Goal: Information Seeking & Learning: Learn about a topic

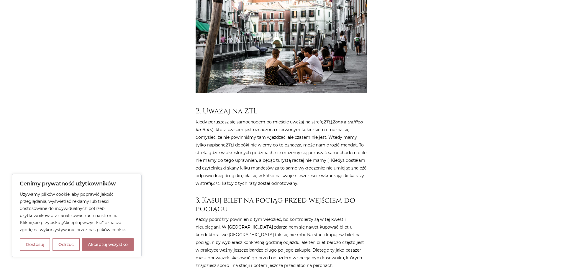
scroll to position [472, 0]
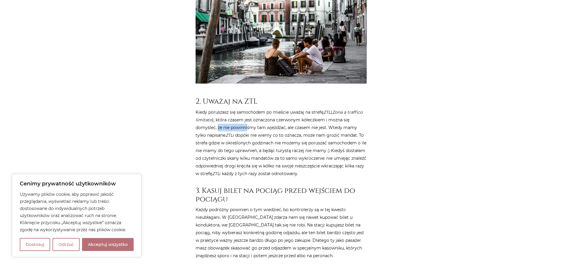
drag, startPoint x: 220, startPoint y: 116, endPoint x: 247, endPoint y: 116, distance: 26.8
click at [247, 116] on p "Kiedy poruszasz się samochodem po mieście uważaj na strefę ZTL ( Zona a traffic…" at bounding box center [280, 142] width 171 height 69
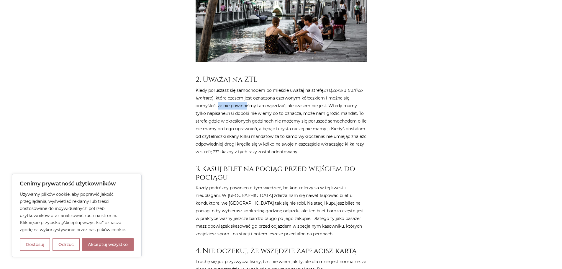
scroll to position [531, 0]
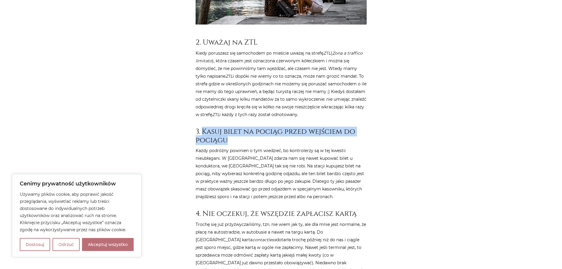
drag, startPoint x: 222, startPoint y: 131, endPoint x: 203, endPoint y: 122, distance: 20.3
click at [203, 127] on h3 "3. Kasuj bilet na pociąg przed wejściem do pociągu" at bounding box center [280, 135] width 171 height 17
click at [204, 130] on h3 "3. Kasuj bilet na pociąg przed wejściem do pociągu" at bounding box center [280, 135] width 171 height 17
drag, startPoint x: 203, startPoint y: 121, endPoint x: 210, endPoint y: 129, distance: 10.8
click at [210, 129] on h3 "3. Kasuj bilet na pociąg przed wejściem do pociągu" at bounding box center [280, 135] width 171 height 17
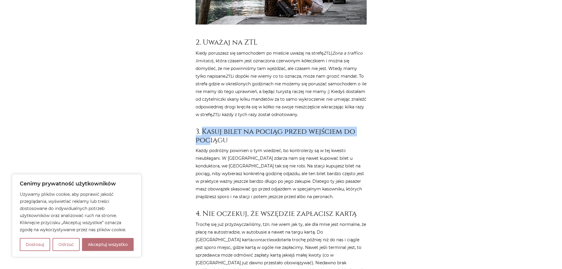
click at [210, 129] on h3 "3. Kasuj bilet na pociąg przed wejściem do pociągu" at bounding box center [280, 135] width 171 height 17
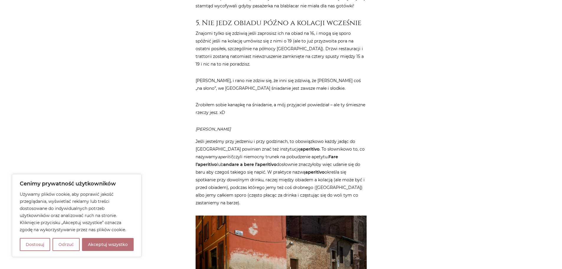
scroll to position [855, 0]
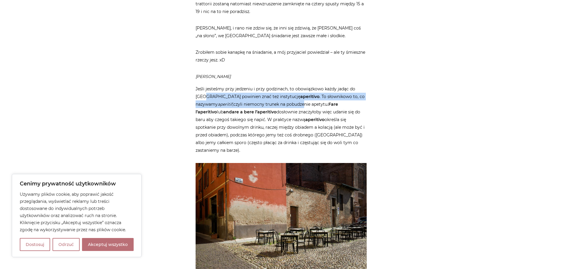
drag, startPoint x: 213, startPoint y: 90, endPoint x: 282, endPoint y: 95, distance: 69.8
click at [282, 95] on p "Jeśli jesteśmy przy jedzeniu i przy godzinach, to obowiązkowo każdy jadąc do [G…" at bounding box center [280, 119] width 171 height 69
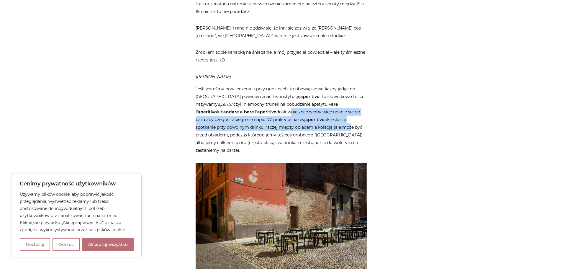
drag, startPoint x: 247, startPoint y: 102, endPoint x: 318, endPoint y: 118, distance: 73.0
click at [318, 118] on p "Jeśli jesteśmy przy jedzeniu i przy godzinach, to obowiązkowo każdy jadąc do [G…" at bounding box center [280, 119] width 171 height 69
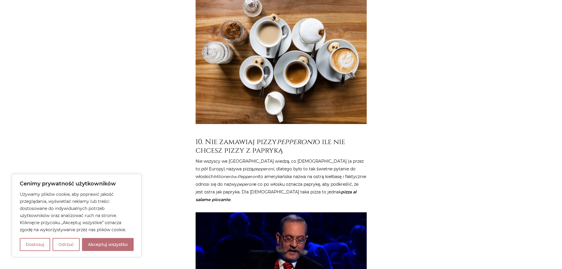
scroll to position [1799, 0]
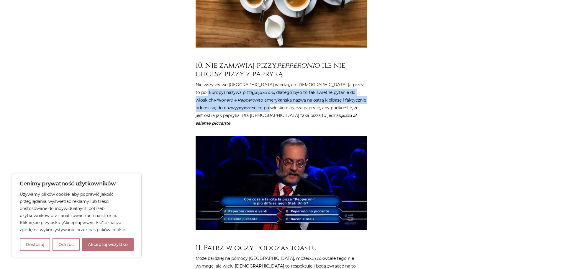
drag, startPoint x: 198, startPoint y: 61, endPoint x: 243, endPoint y: 75, distance: 46.3
click at [243, 81] on p "Nie wszyscy we [GEOGRAPHIC_DATA] wiedzą, co [DEMOGRAPHIC_DATA] (a przez to pół …" at bounding box center [280, 104] width 171 height 46
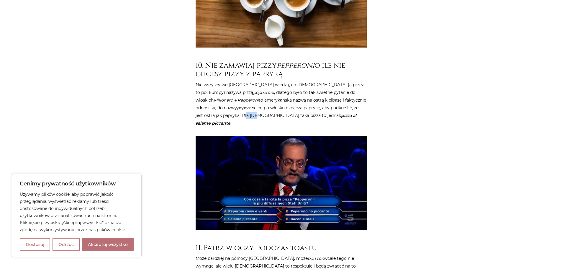
drag, startPoint x: 218, startPoint y: 81, endPoint x: 230, endPoint y: 82, distance: 12.1
click at [230, 82] on p "Nie wszyscy we [GEOGRAPHIC_DATA] wiedzą, co [DEMOGRAPHIC_DATA] (a przez to pół …" at bounding box center [280, 104] width 171 height 46
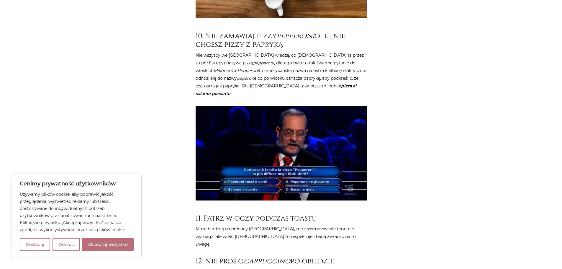
scroll to position [1917, 0]
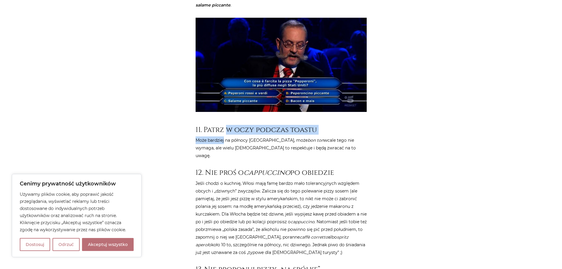
drag, startPoint x: 229, startPoint y: 87, endPoint x: 223, endPoint y: 96, distance: 10.7
drag, startPoint x: 221, startPoint y: 124, endPoint x: 227, endPoint y: 126, distance: 6.7
click at [227, 168] on h3 "12. Nie proś o cappuccino po obiedzie" at bounding box center [280, 172] width 171 height 9
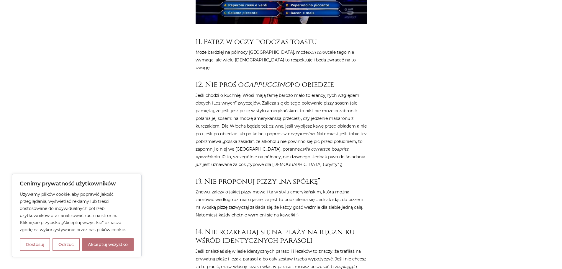
scroll to position [2005, 0]
drag, startPoint x: 218, startPoint y: 144, endPoint x: 232, endPoint y: 144, distance: 14.7
click at [232, 187] on p "Znowu, zależy o jakiej pizzy mowa i ta w stylu amerykańskim, którą można zamówi…" at bounding box center [280, 202] width 171 height 31
click at [233, 187] on p "Znowu, zależy o jakiej pizzy mowa i ta w stylu amerykańskim, którą można zamówi…" at bounding box center [280, 202] width 171 height 31
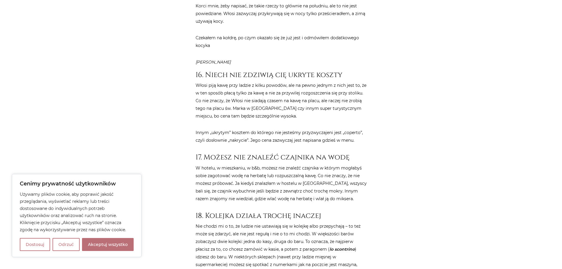
scroll to position [2477, 0]
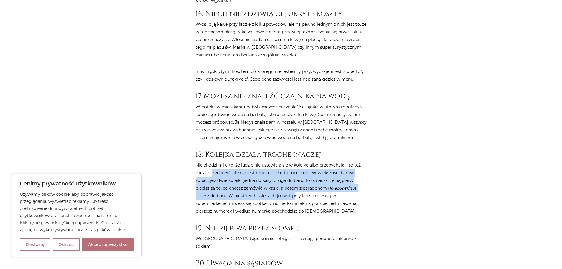
drag, startPoint x: 215, startPoint y: 125, endPoint x: 295, endPoint y: 149, distance: 83.4
click at [295, 161] on p "Nie chodzi mi o to, że ludzie nie ustawiają się w kolejkę albo przepychają – to…" at bounding box center [280, 188] width 171 height 54
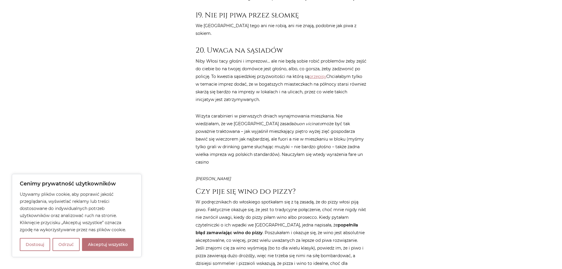
scroll to position [2713, 0]
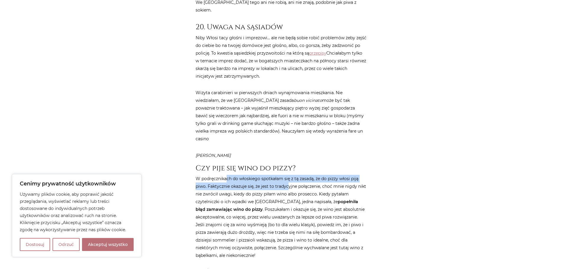
drag, startPoint x: 226, startPoint y: 116, endPoint x: 286, endPoint y: 121, distance: 60.9
click at [286, 175] on p "W podręcznikach do włoskiego spotkałam się z tą zasadą, że do pizzy włosi piją …" at bounding box center [280, 217] width 171 height 84
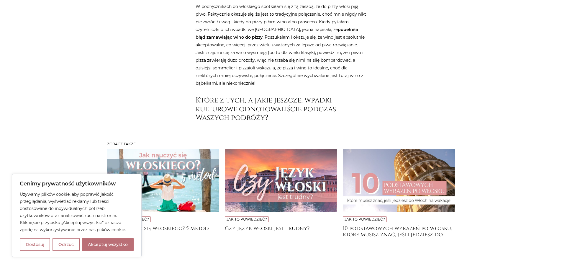
scroll to position [2922, 0]
